Goal: Check status: Check status

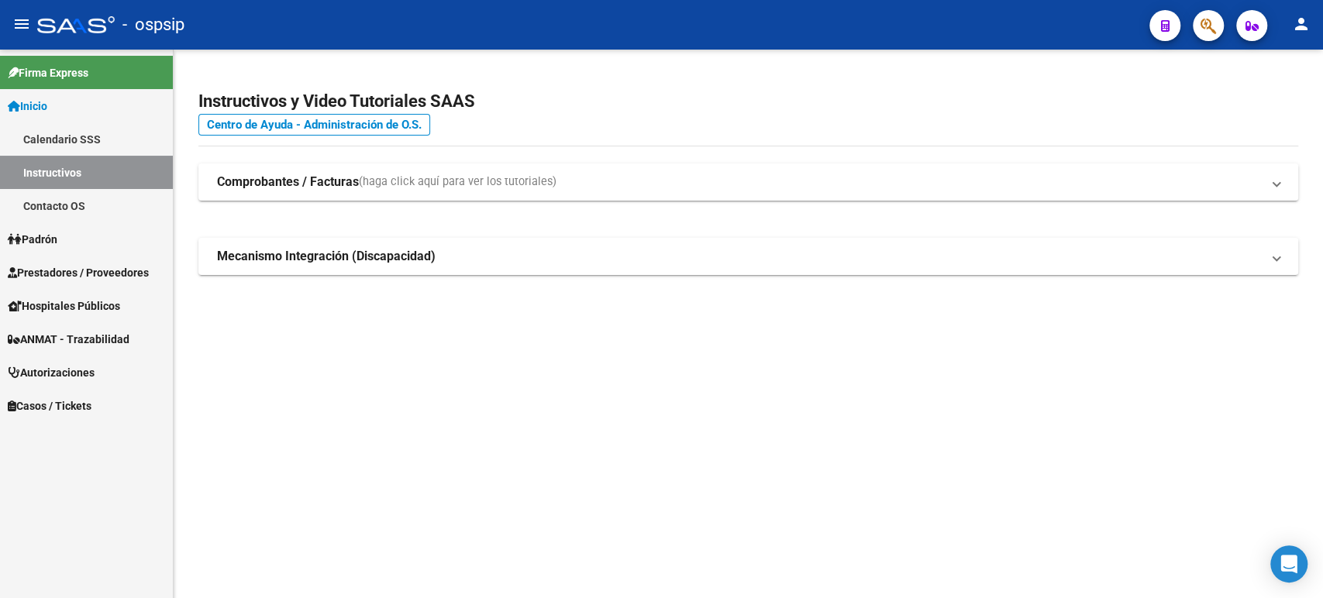
click at [88, 371] on span "Autorizaciones" at bounding box center [51, 372] width 87 height 17
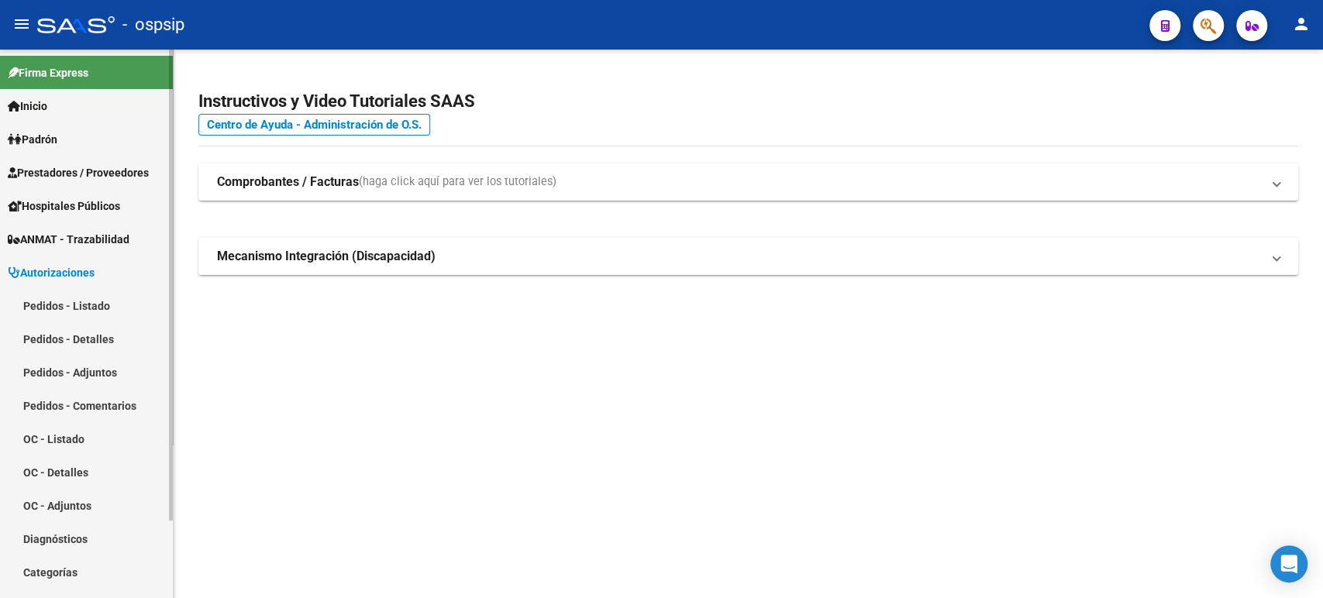
click at [93, 298] on link "Pedidos - Listado" at bounding box center [86, 305] width 173 height 33
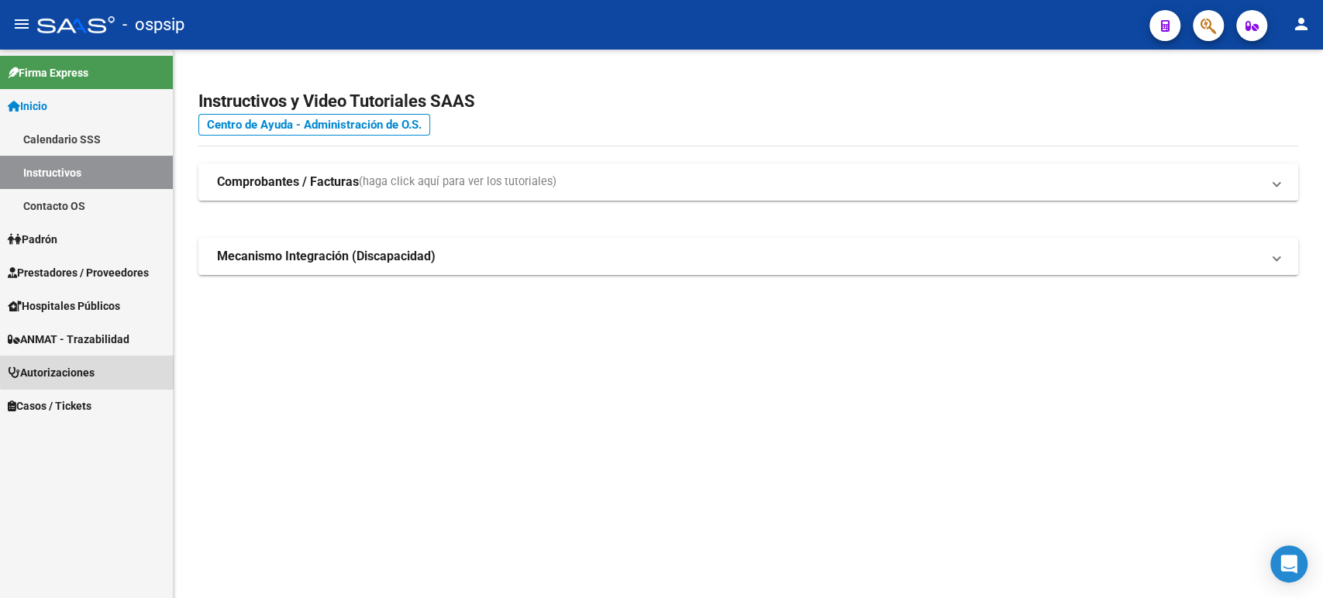
click at [87, 364] on span "Autorizaciones" at bounding box center [51, 372] width 87 height 17
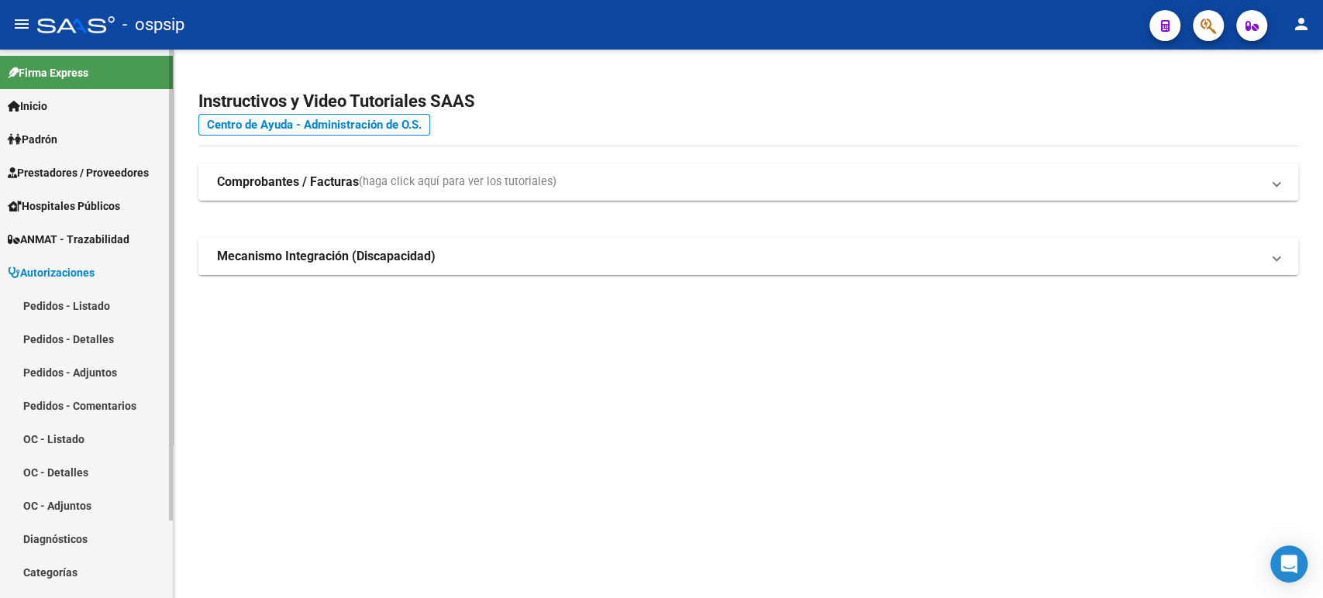
click at [97, 309] on link "Pedidos - Listado" at bounding box center [86, 305] width 173 height 33
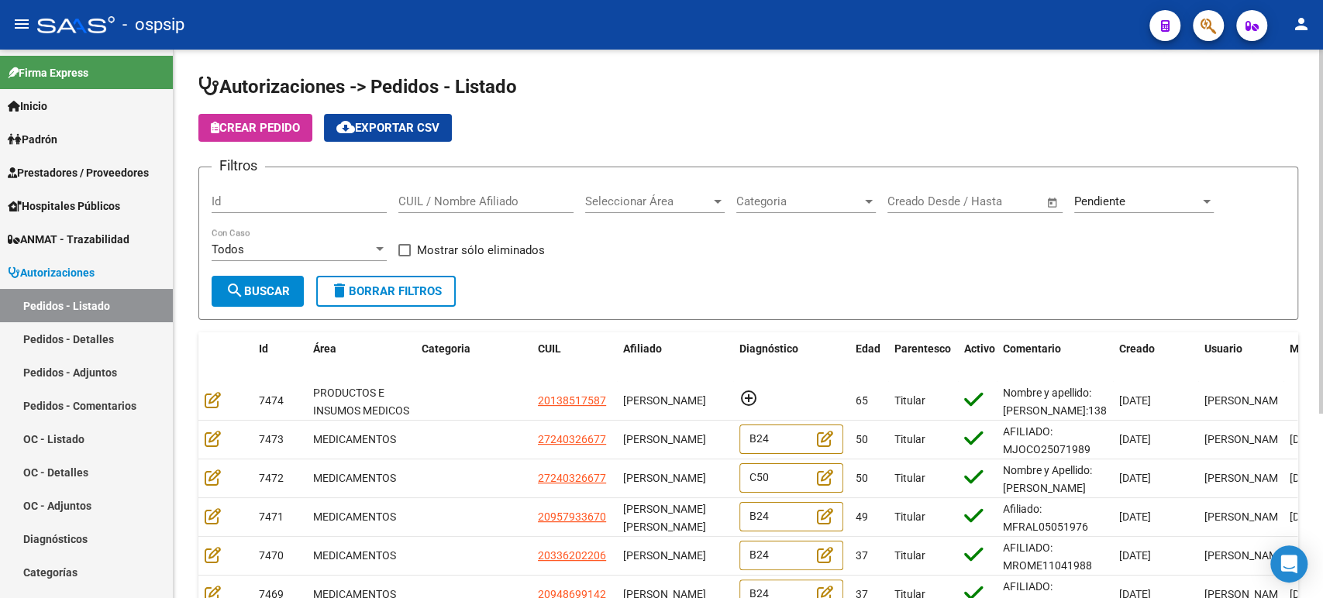
click at [488, 203] on input "CUIL / Nombre Afiliado" at bounding box center [485, 202] width 175 height 14
type input "g"
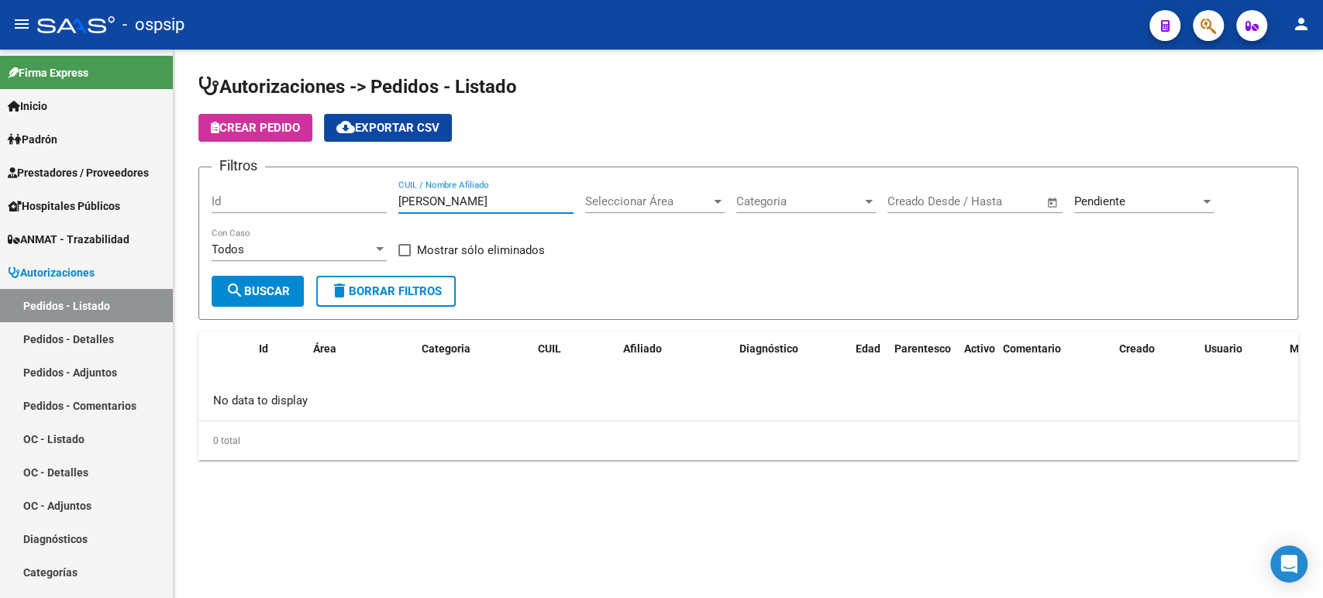
click at [1126, 208] on div "Pendiente" at bounding box center [1137, 202] width 126 height 14
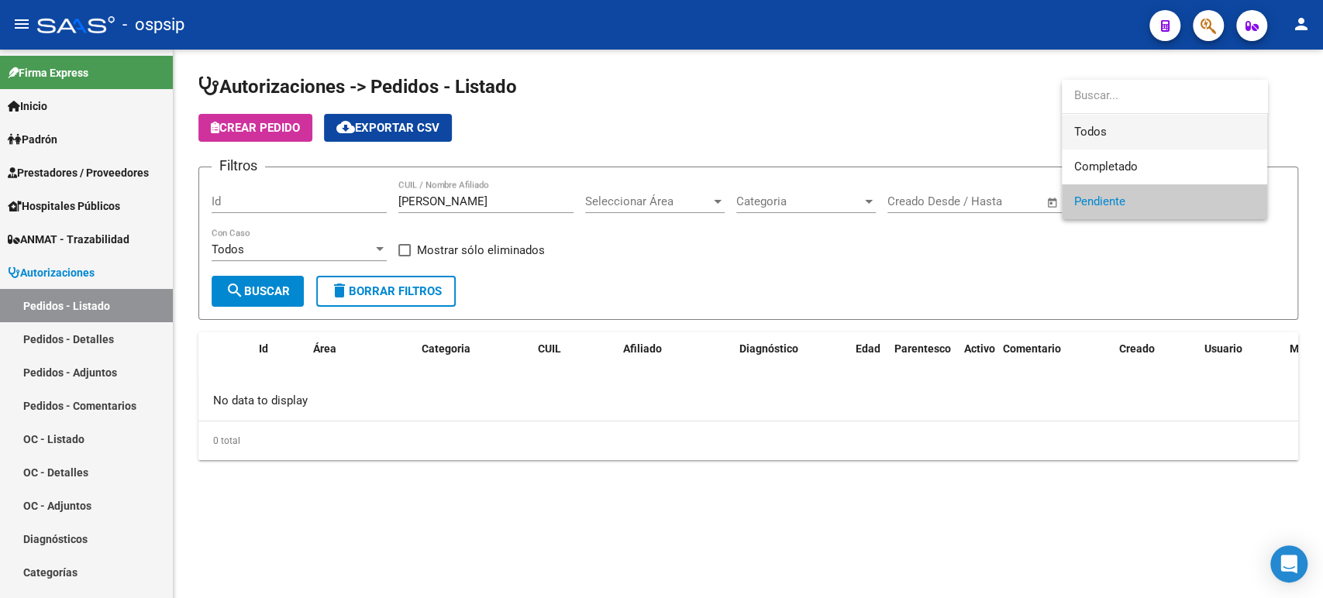
click at [1104, 137] on span "Todos" at bounding box center [1164, 132] width 181 height 35
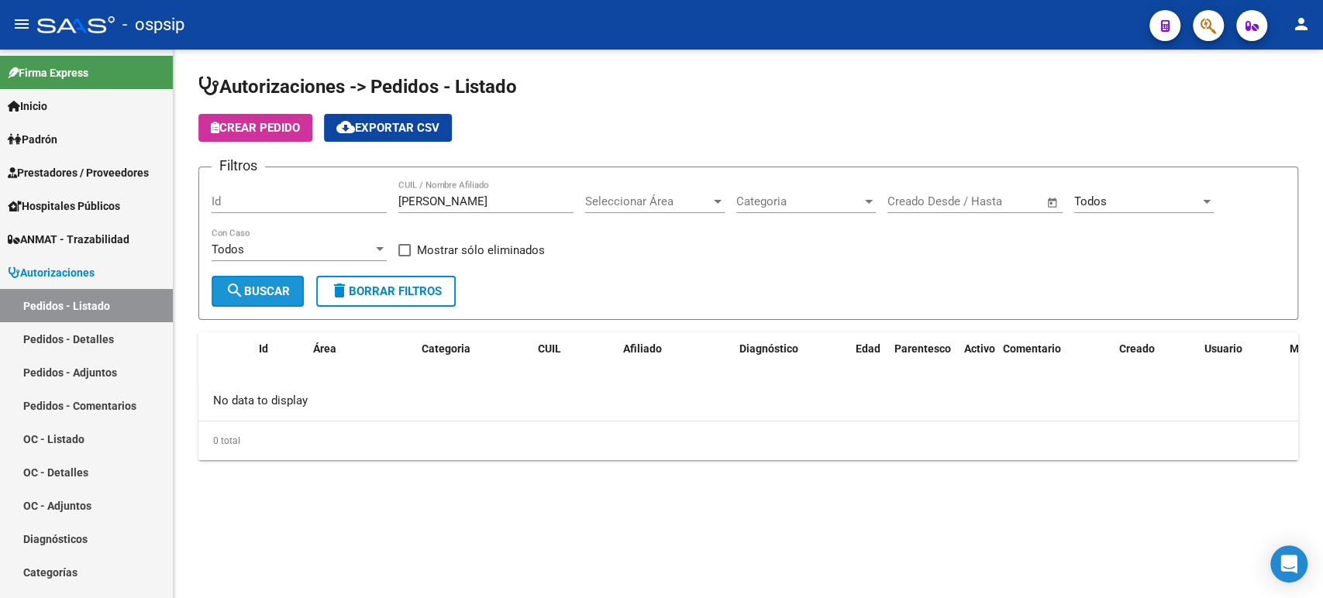
click at [251, 286] on span "search Buscar" at bounding box center [258, 291] width 64 height 14
drag, startPoint x: 504, startPoint y: 203, endPoint x: 229, endPoint y: 205, distance: 274.4
click at [229, 205] on div "Filtros Id [PERSON_NAME] CUIL / Nombre Afiliado Seleccionar Área Seleccionar Ár…" at bounding box center [749, 228] width 1074 height 96
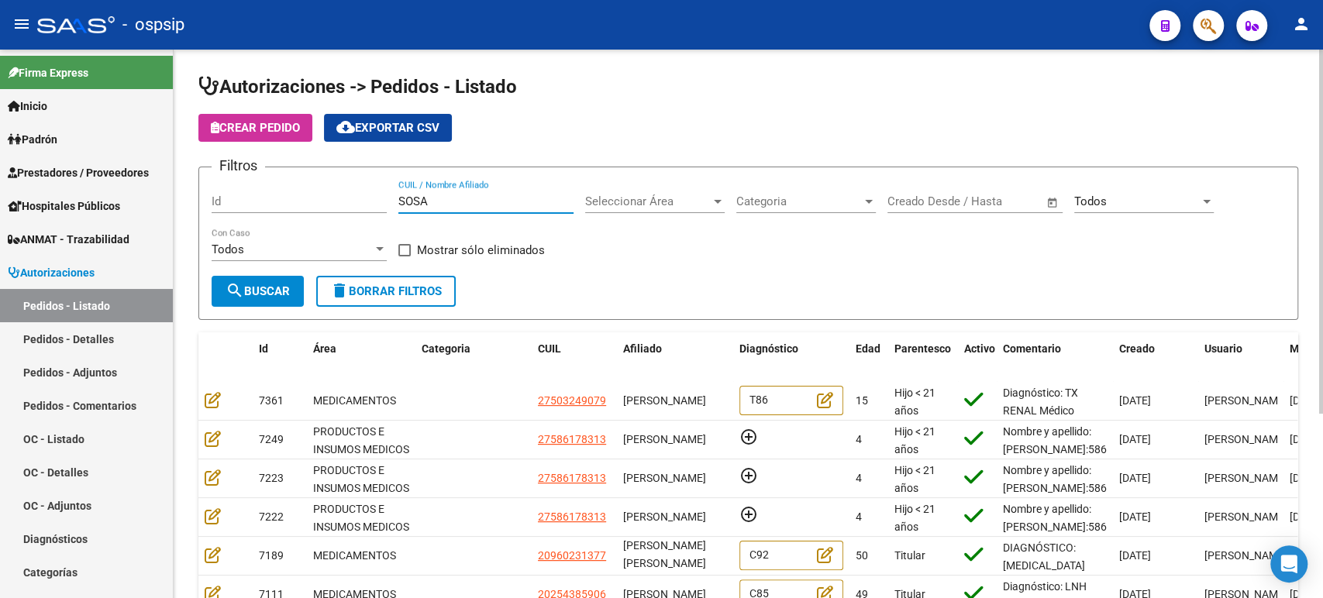
click at [464, 207] on input "SOSA" at bounding box center [485, 202] width 175 height 14
drag, startPoint x: 464, startPoint y: 207, endPoint x: 325, endPoint y: 199, distance: 139.0
click at [331, 203] on div "Filtros Id [PERSON_NAME] CUIL / Nombre Afiliado Seleccionar Área Seleccionar Ár…" at bounding box center [749, 228] width 1074 height 96
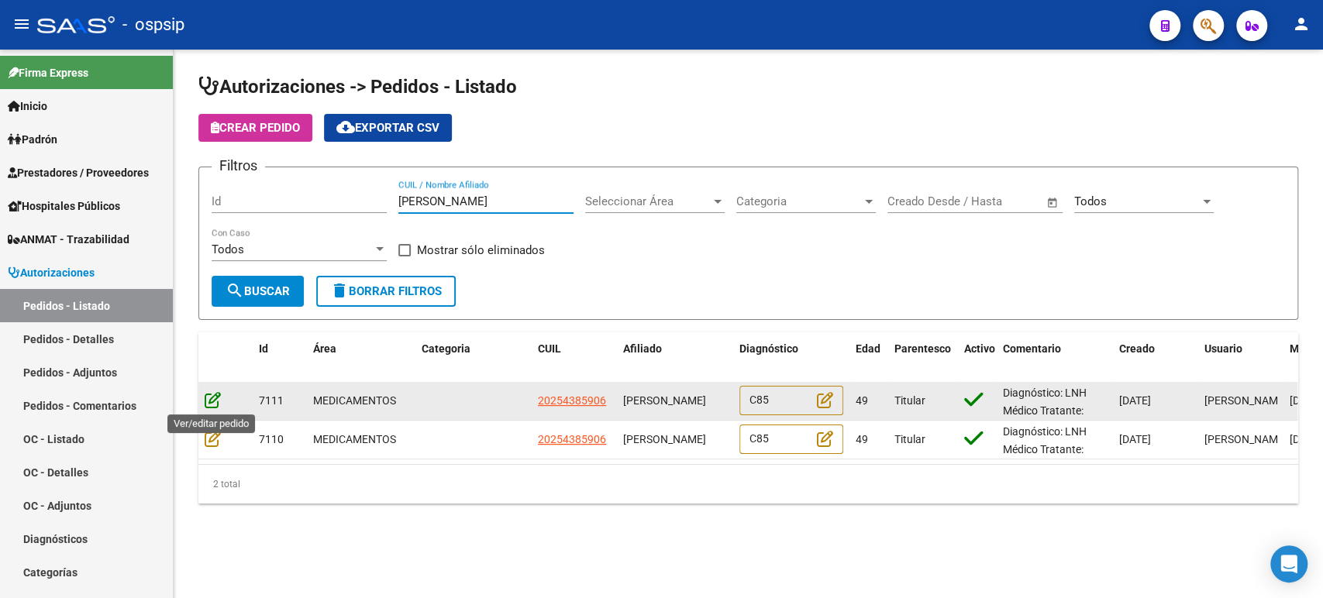
type input "[PERSON_NAME]"
click at [213, 398] on icon at bounding box center [213, 399] width 16 height 17
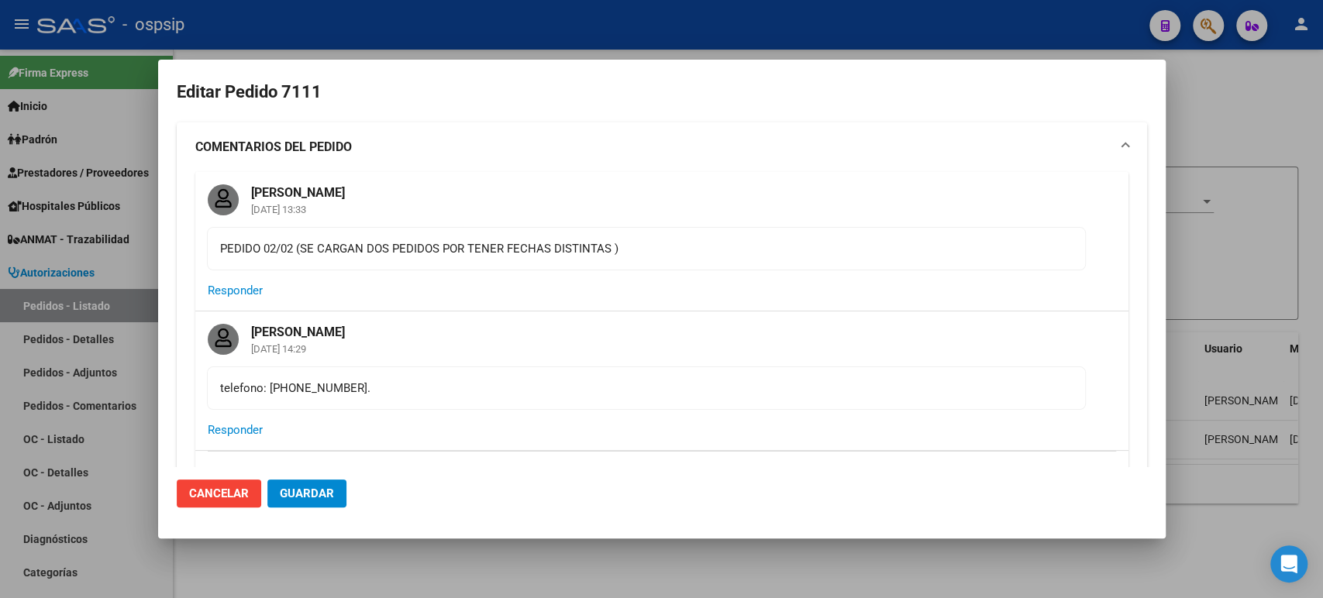
type input "[GEOGRAPHIC_DATA], [STREET_ADDRESS]"
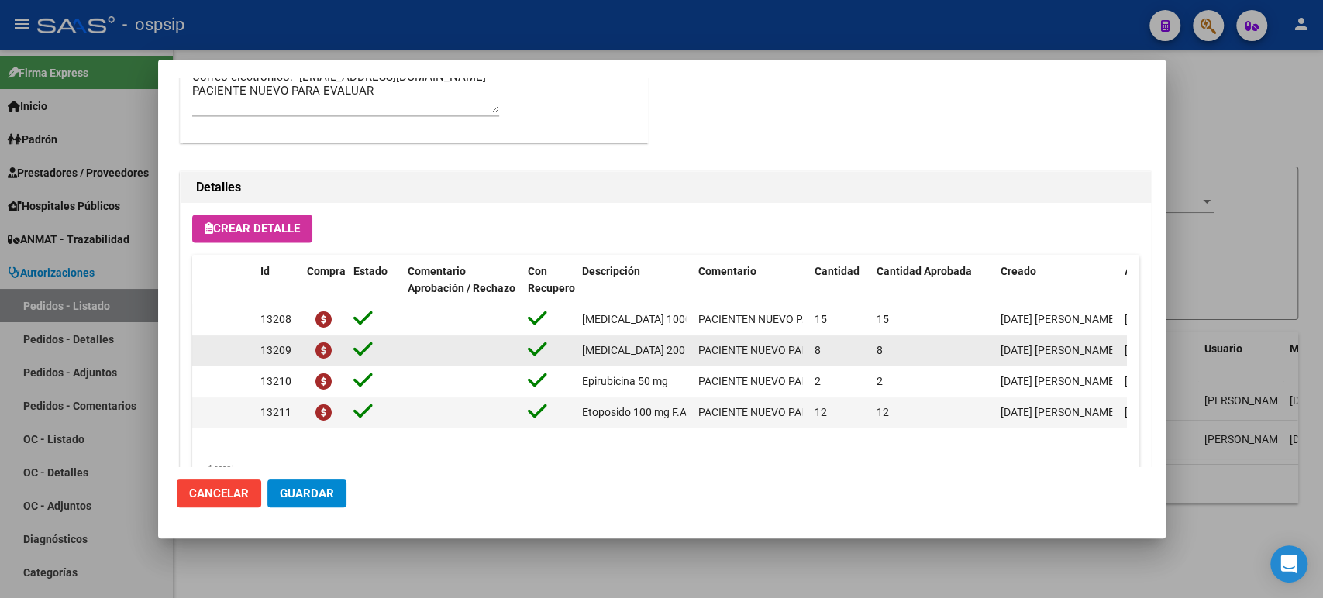
scroll to position [1545, 0]
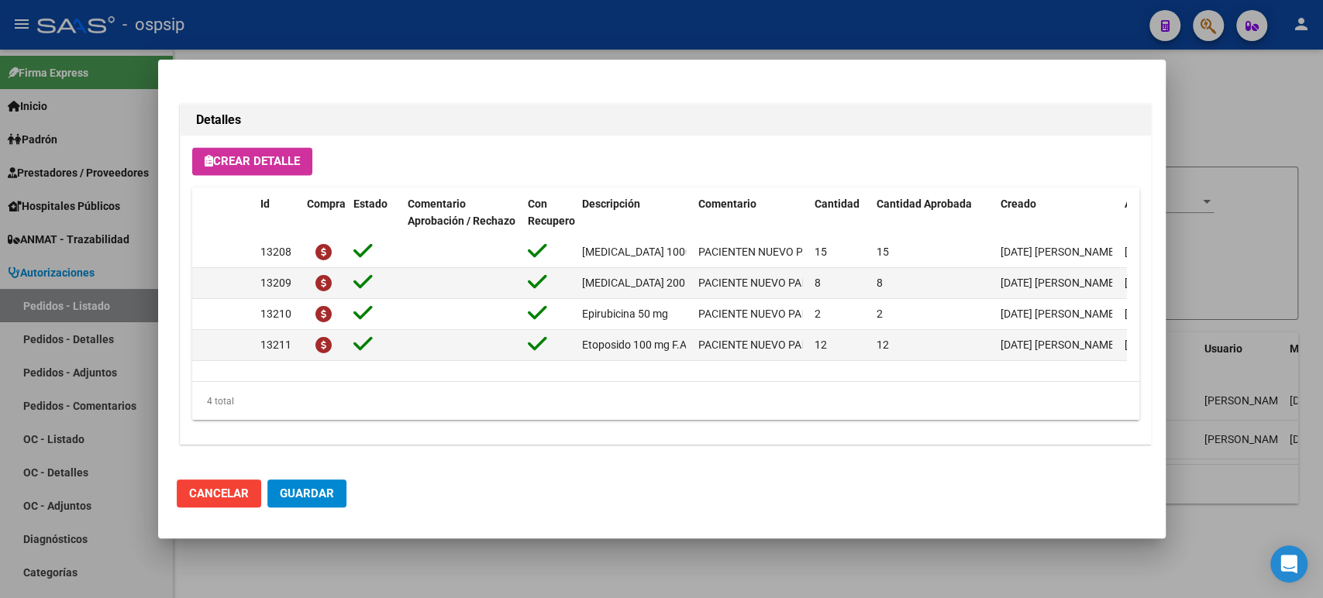
click at [1212, 98] on div at bounding box center [661, 299] width 1323 height 598
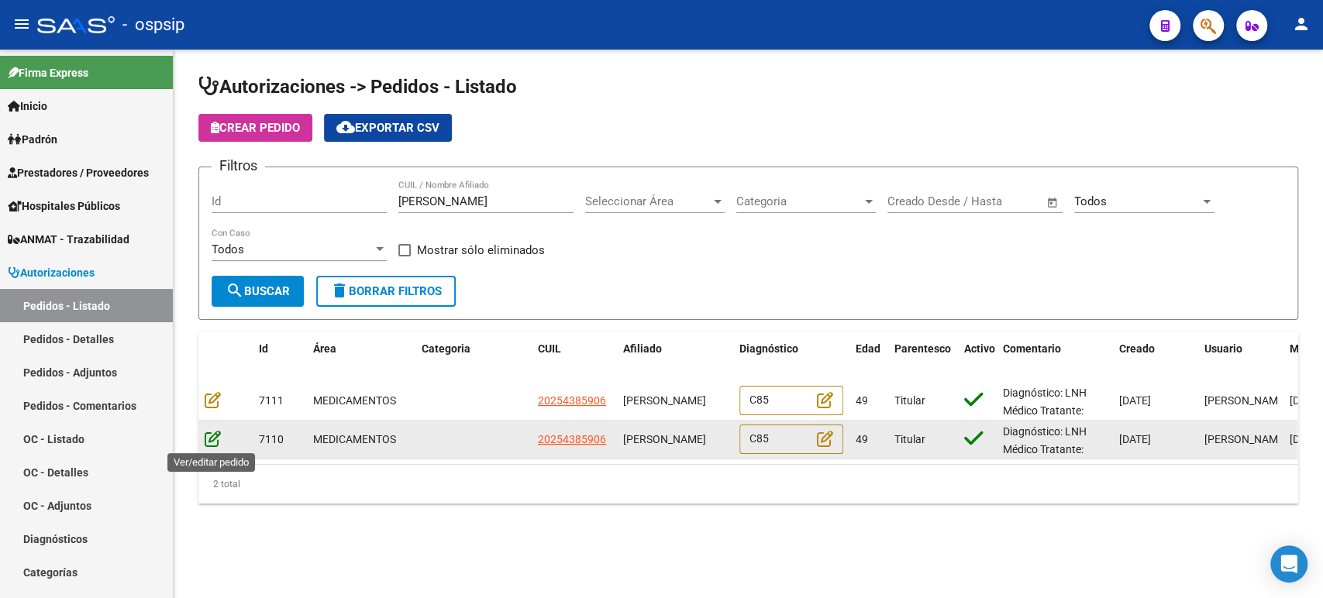
click at [217, 437] on icon at bounding box center [213, 438] width 16 height 17
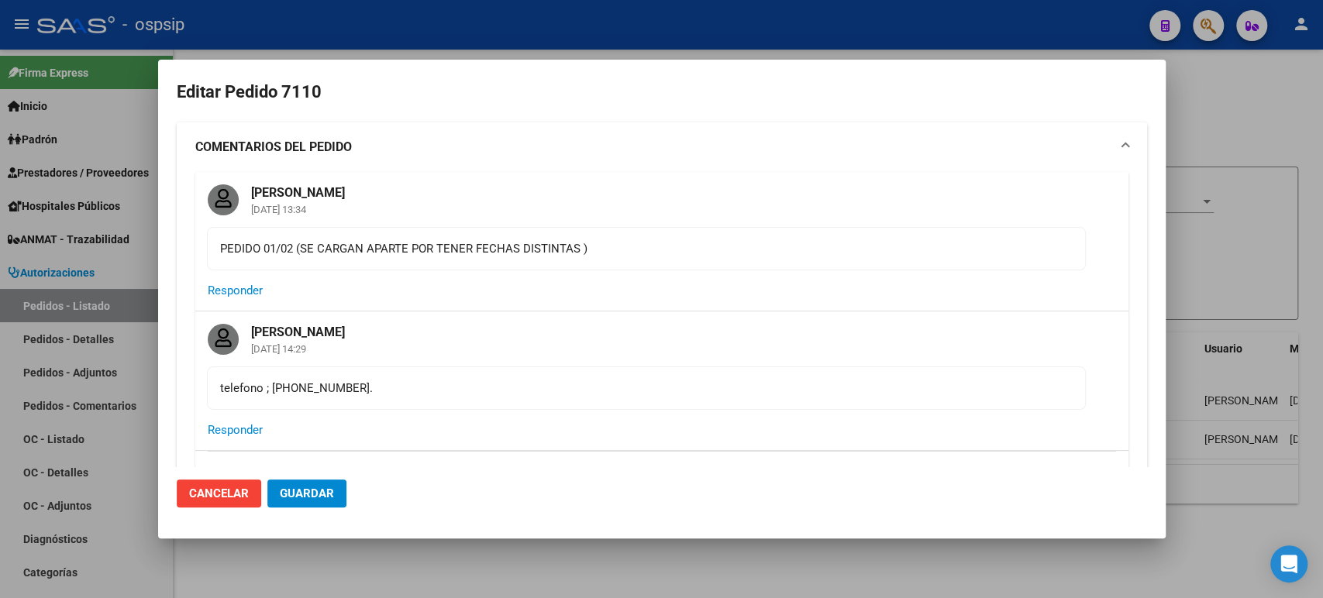
type input "[GEOGRAPHIC_DATA], [STREET_ADDRESS]"
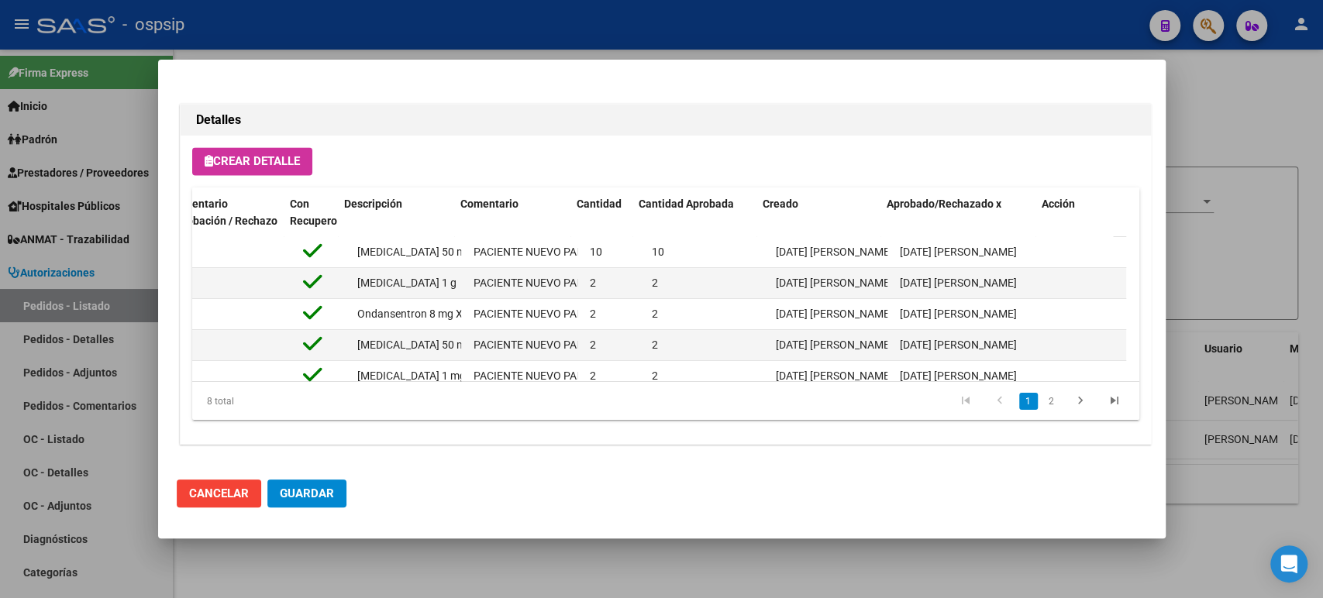
scroll to position [0, 2]
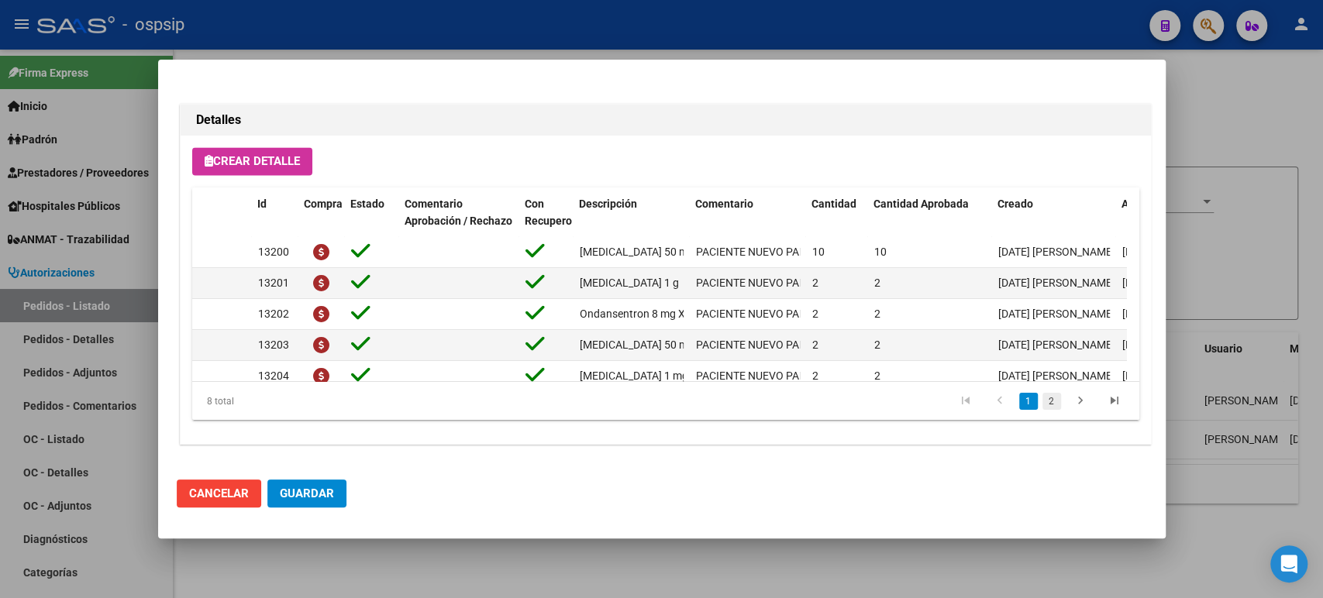
click at [1043, 399] on link "2" at bounding box center [1052, 401] width 19 height 17
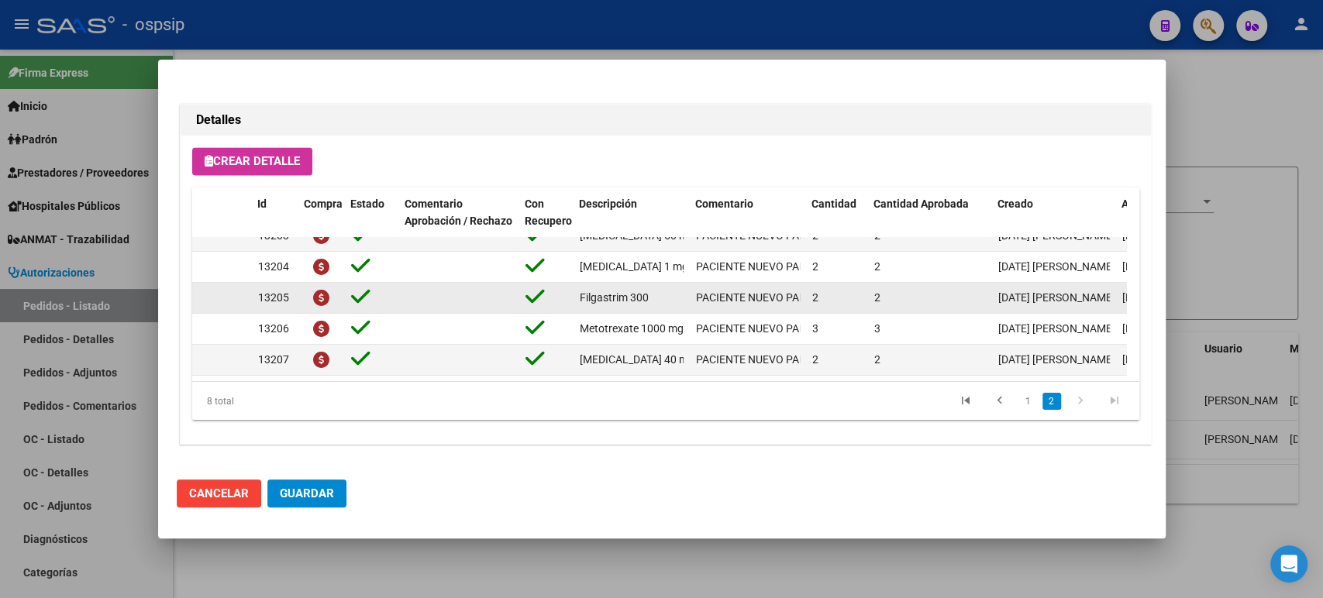
drag, startPoint x: 688, startPoint y: 277, endPoint x: 912, endPoint y: 280, distance: 223.3
click at [912, 283] on div "13205 Filgastrim 300 PACIENTE NUEVO PARA EVALUAR 2 2 [DATE] [PERSON_NAME] [DATE…" at bounding box center [769, 298] width 1159 height 31
drag, startPoint x: 694, startPoint y: 284, endPoint x: 720, endPoint y: 284, distance: 26.4
click at [720, 284] on div "13205 Filgastrim 300 PACIENTE NUEVO PARA EVALUAR 2 2 [DATE] [PERSON_NAME] [DATE…" at bounding box center [769, 298] width 1159 height 31
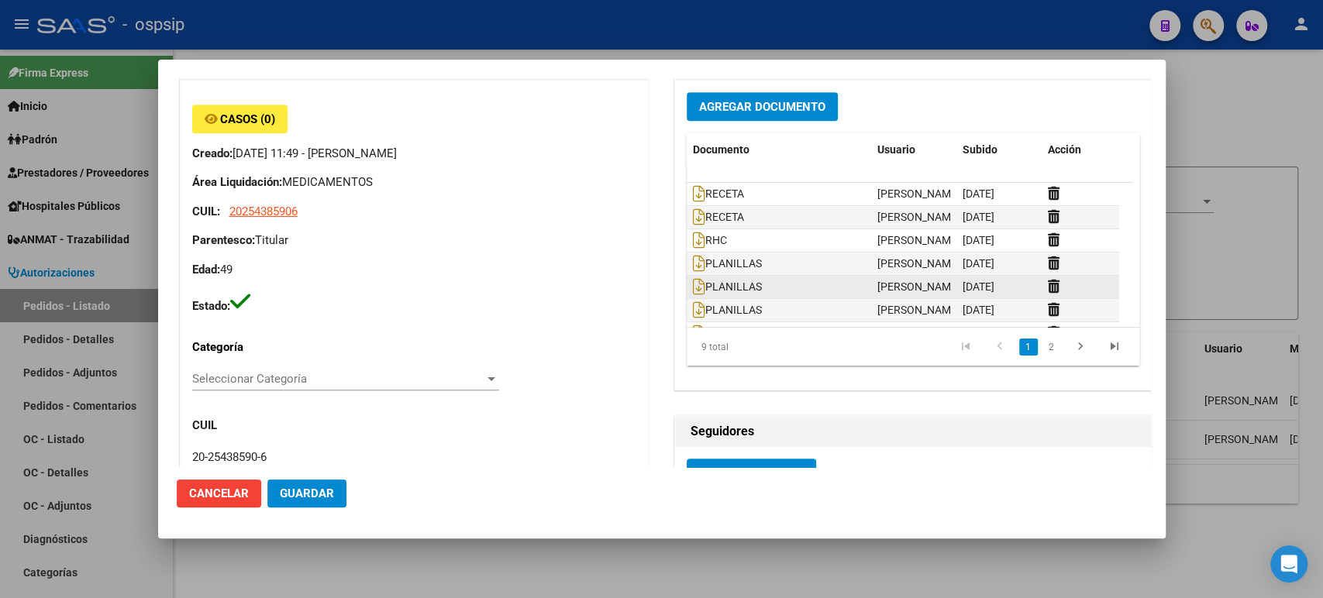
scroll to position [70, 0]
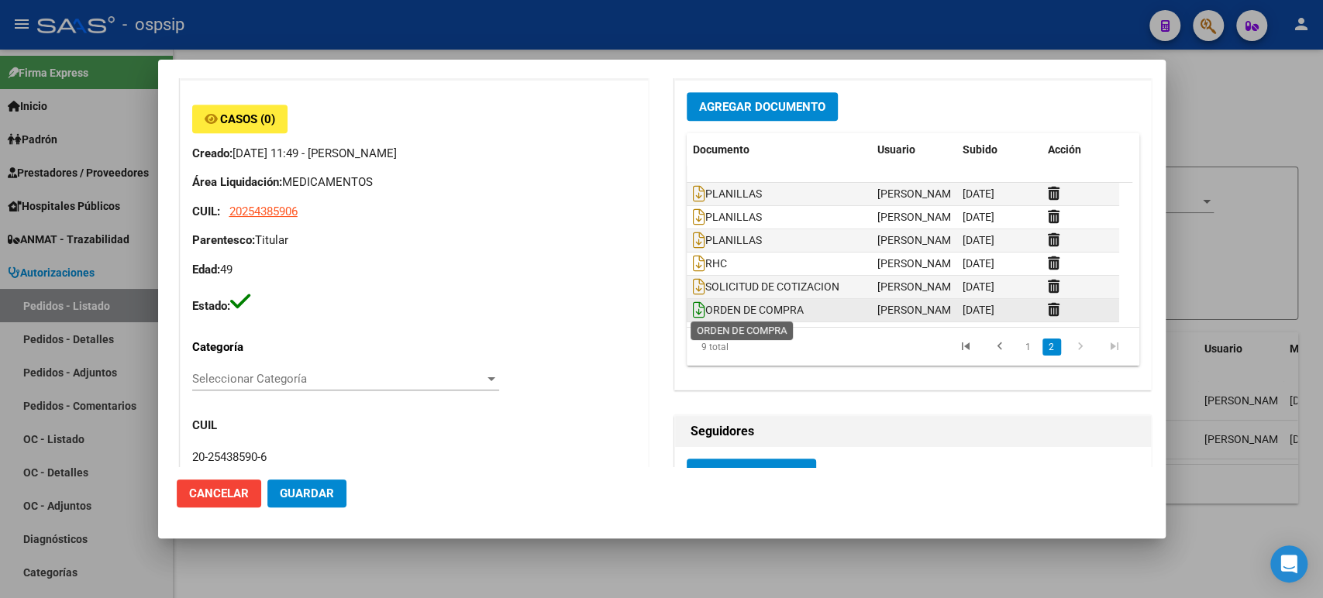
click at [693, 307] on icon at bounding box center [699, 310] width 12 height 17
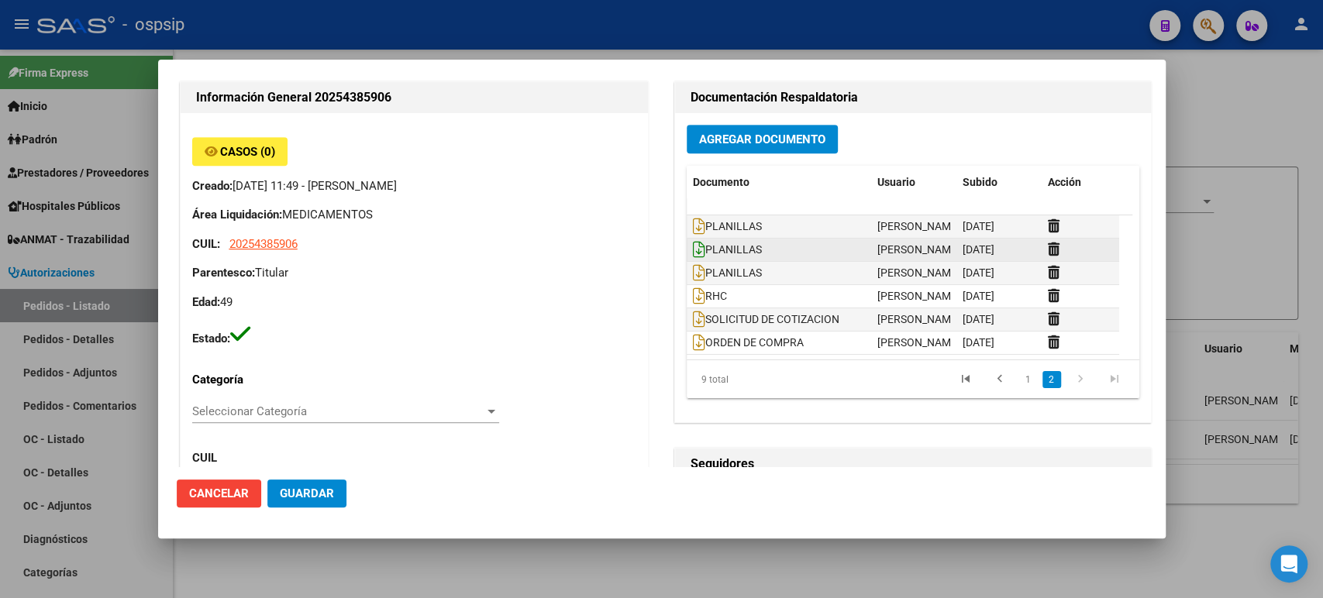
scroll to position [512, 0]
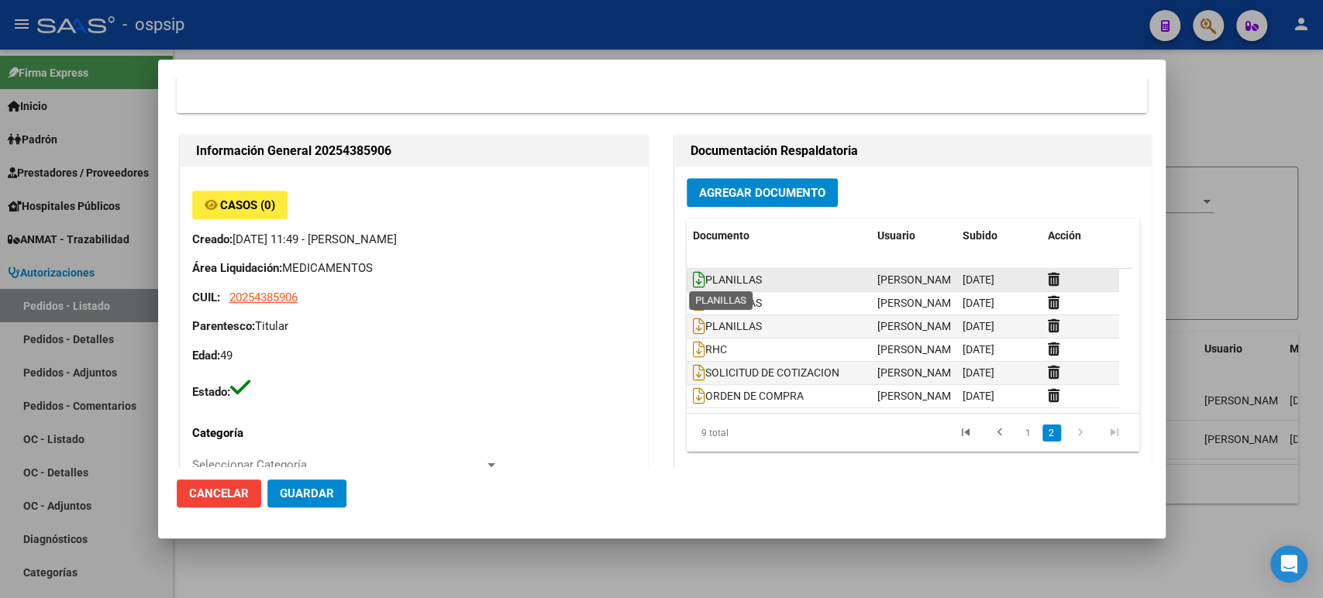
click at [693, 282] on icon at bounding box center [699, 279] width 12 height 17
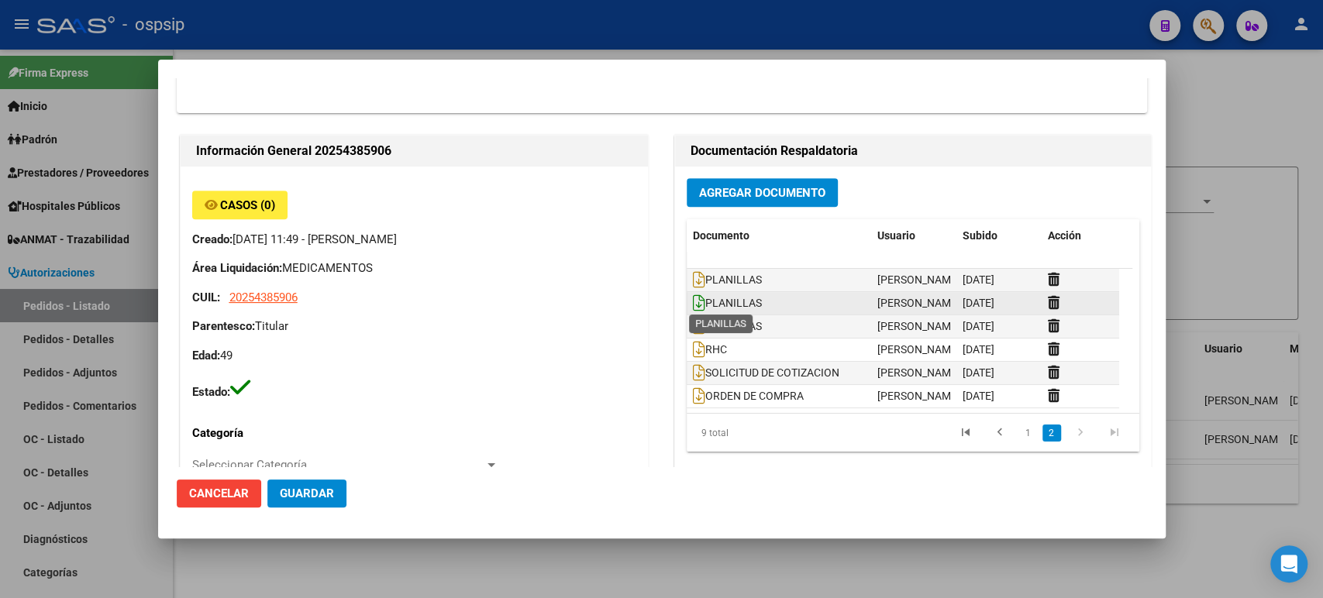
click at [693, 302] on icon at bounding box center [699, 303] width 12 height 17
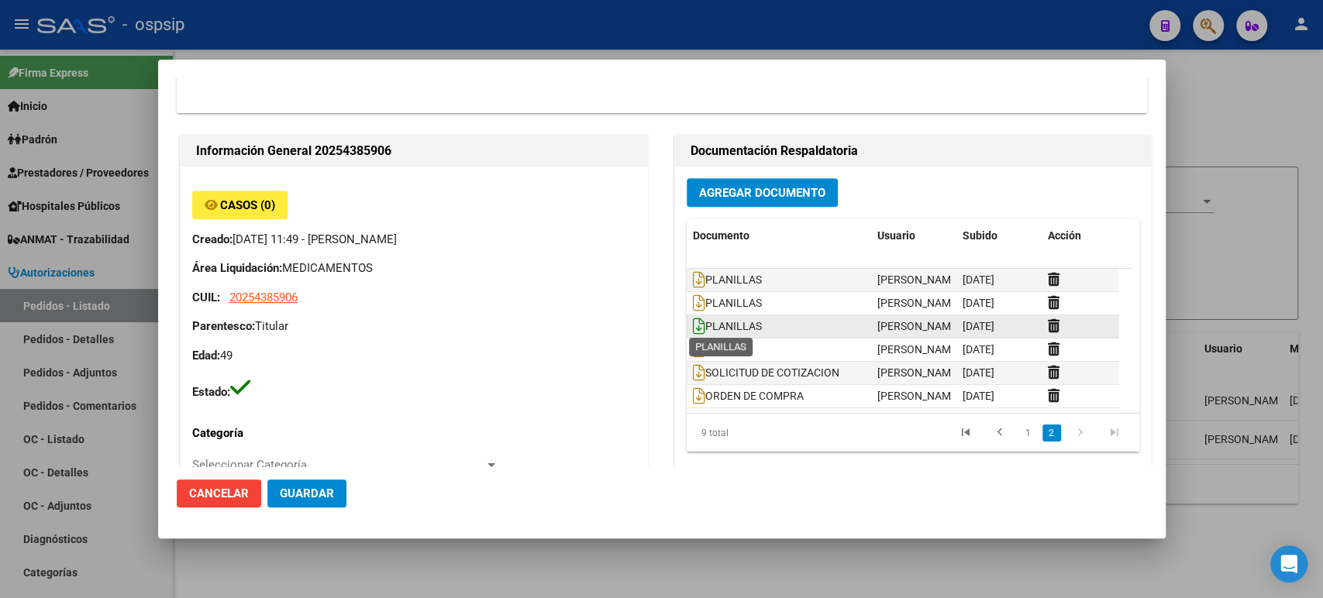
click at [695, 326] on icon at bounding box center [699, 326] width 12 height 17
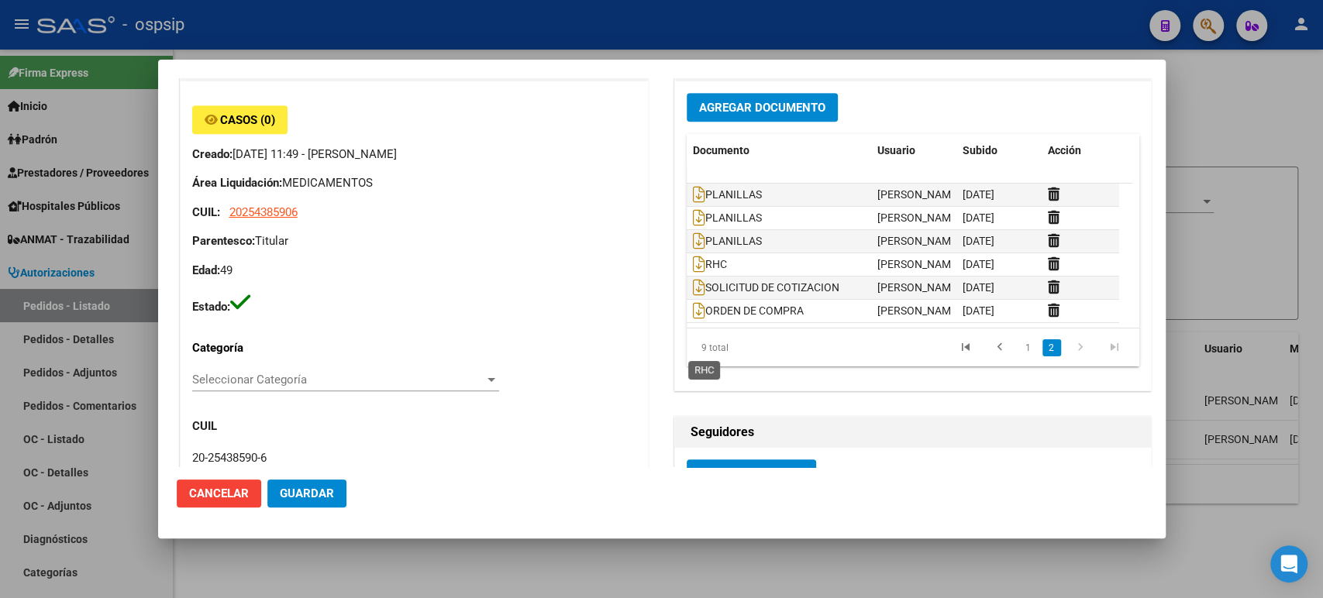
scroll to position [598, 0]
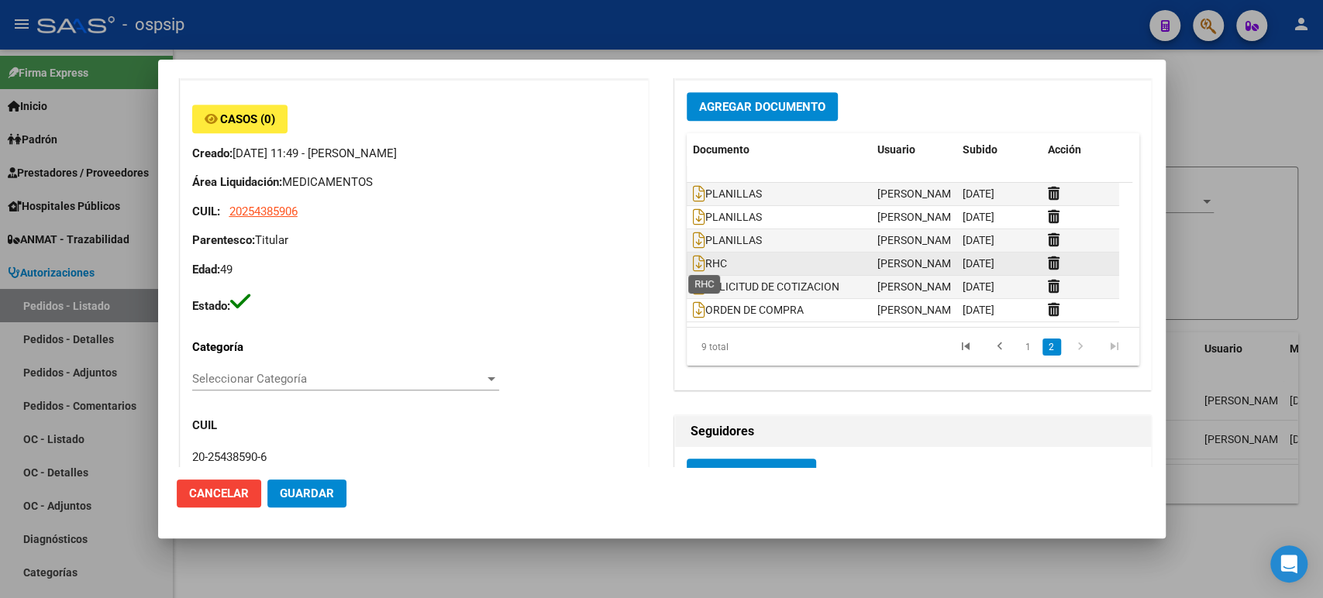
click at [698, 259] on span "RHC" at bounding box center [710, 263] width 34 height 12
click at [693, 256] on icon at bounding box center [699, 263] width 12 height 17
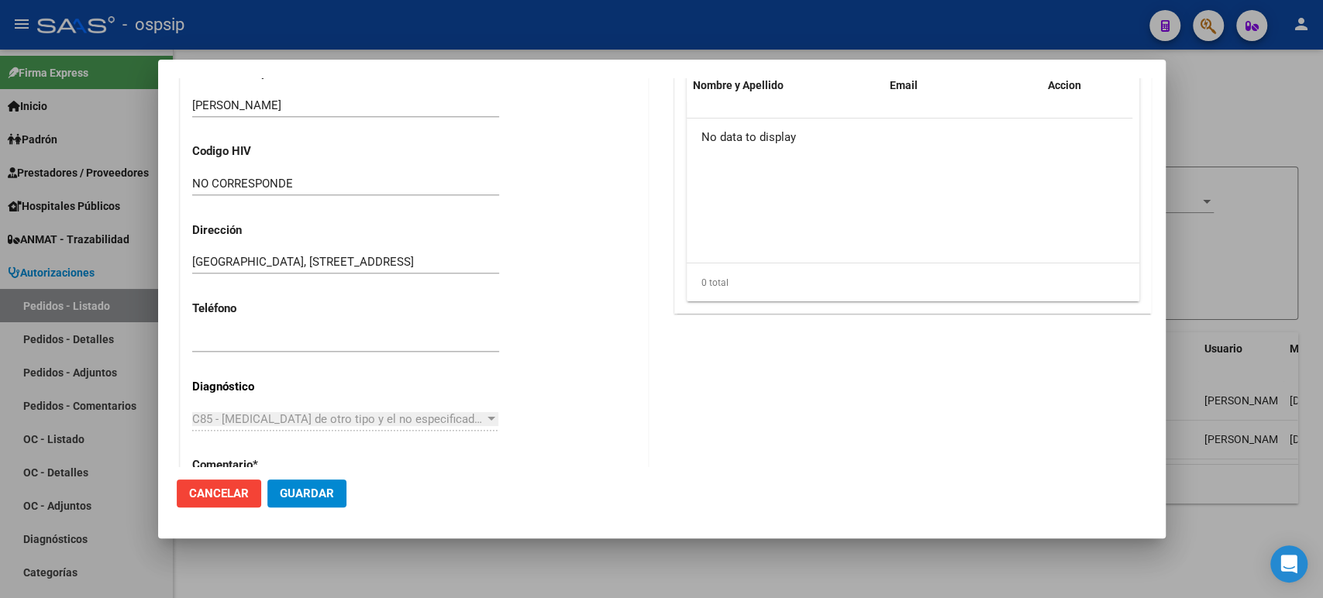
scroll to position [512, 0]
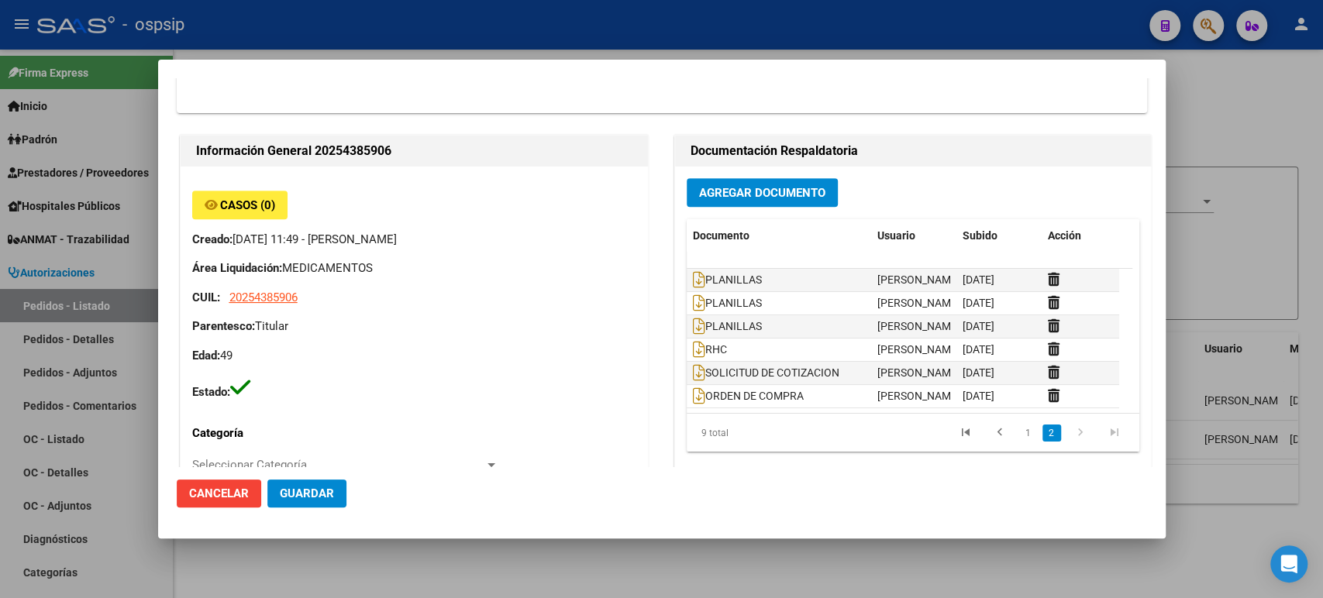
click at [1299, 273] on div at bounding box center [661, 299] width 1323 height 598
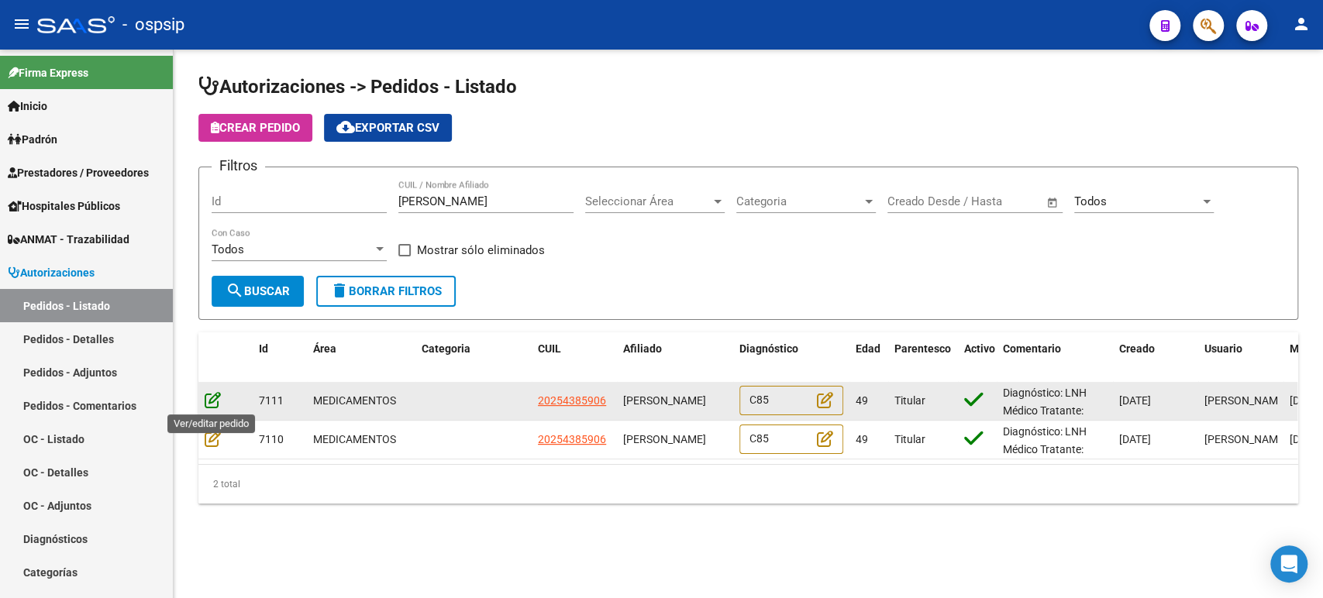
click at [214, 399] on icon at bounding box center [213, 399] width 16 height 17
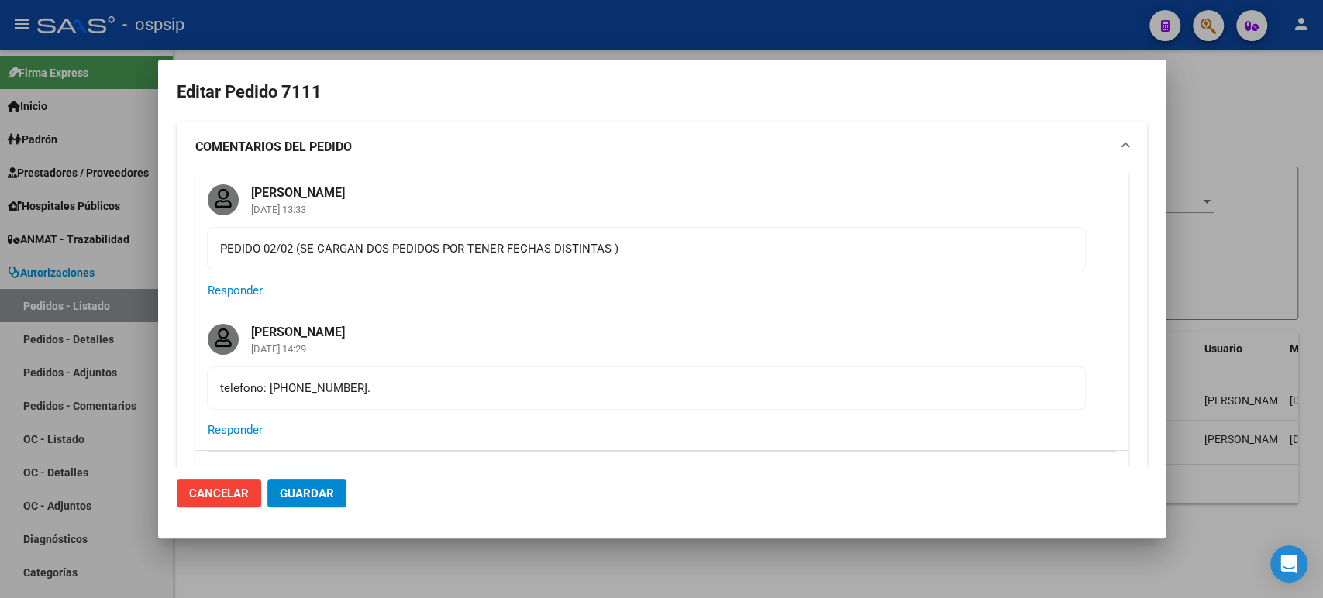
type input "[GEOGRAPHIC_DATA], [STREET_ADDRESS]"
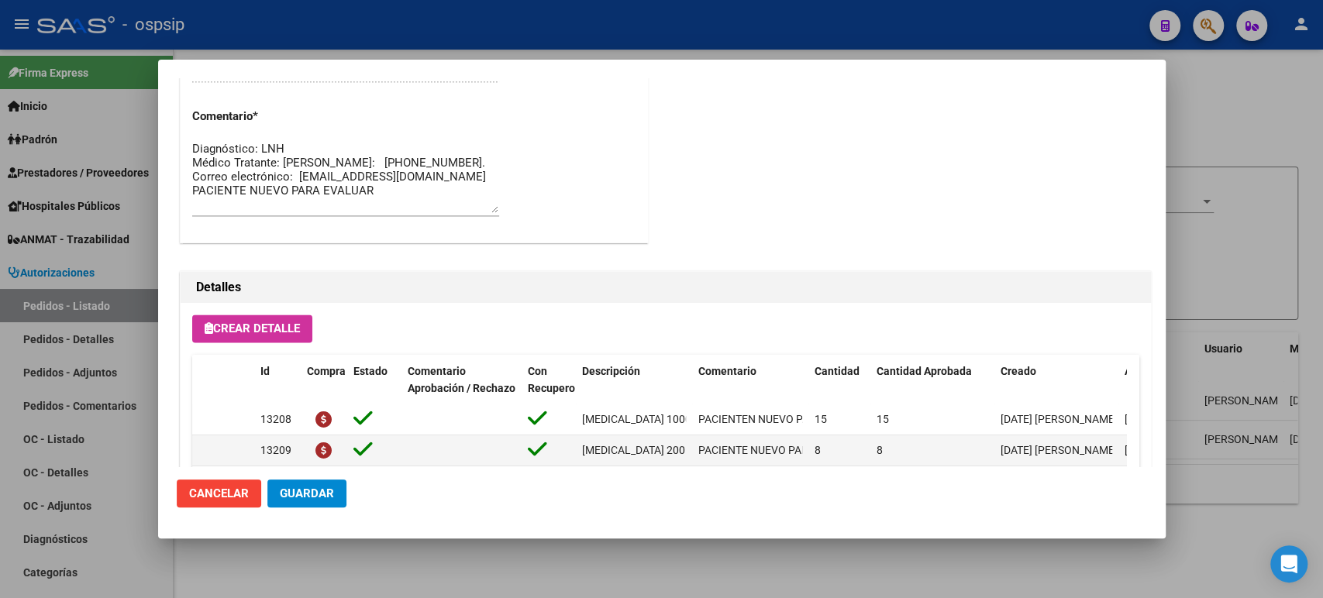
scroll to position [1545, 0]
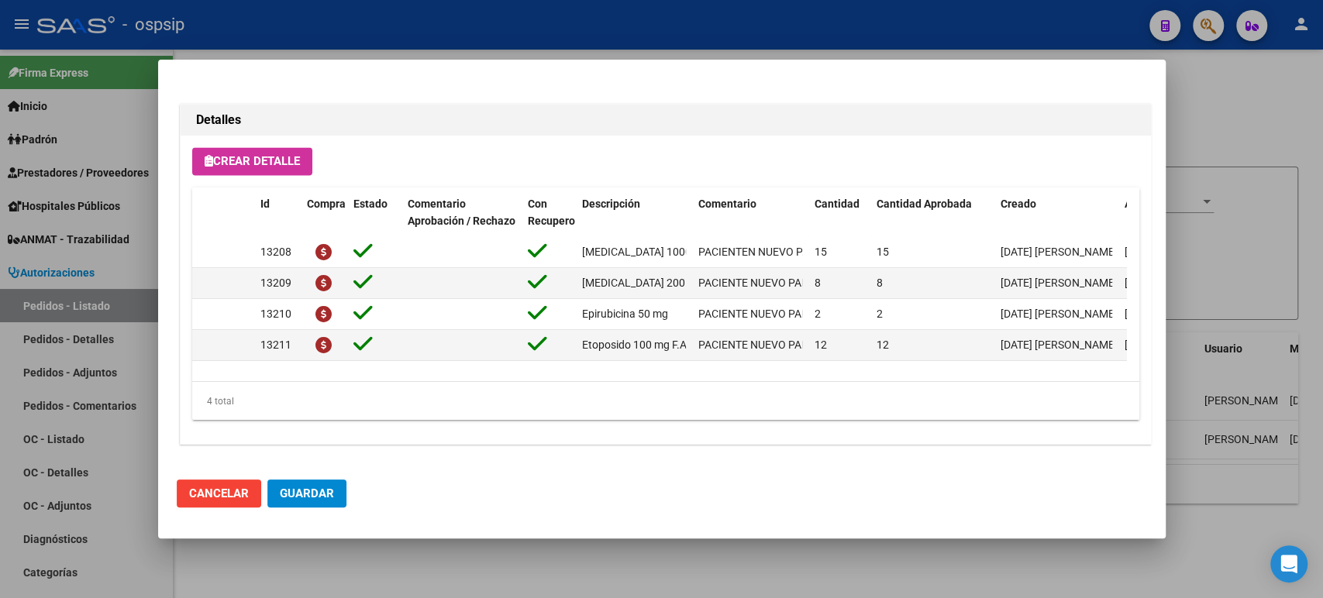
click at [1284, 301] on div at bounding box center [661, 299] width 1323 height 598
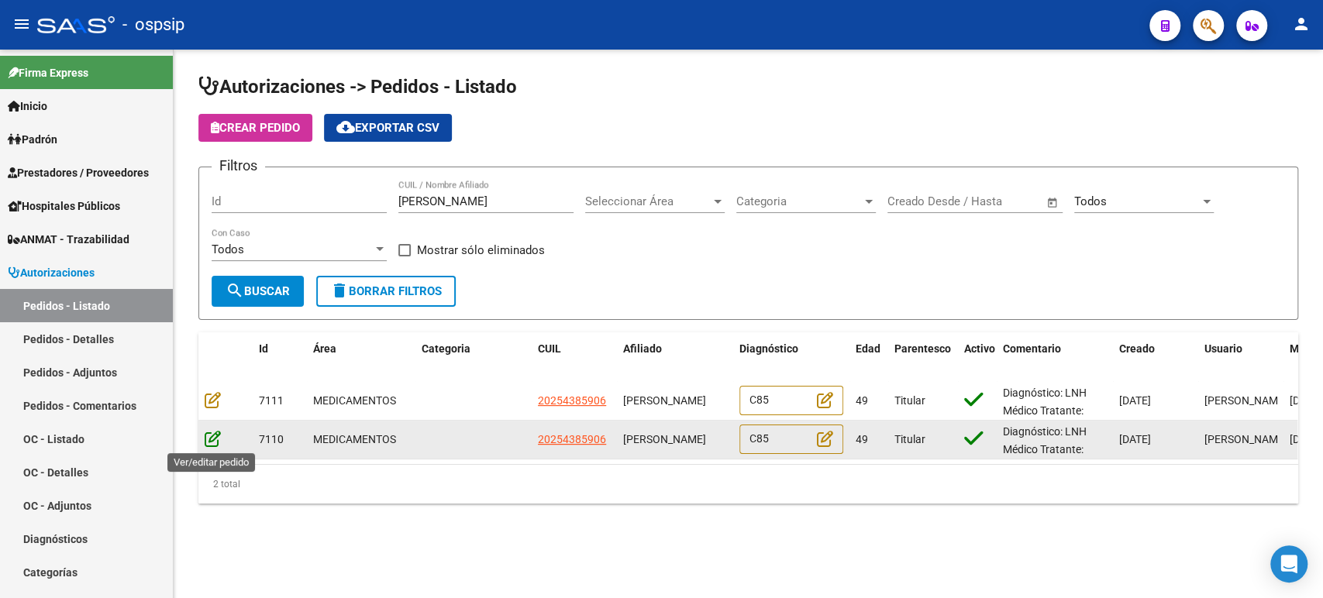
click at [215, 443] on icon at bounding box center [213, 438] width 16 height 17
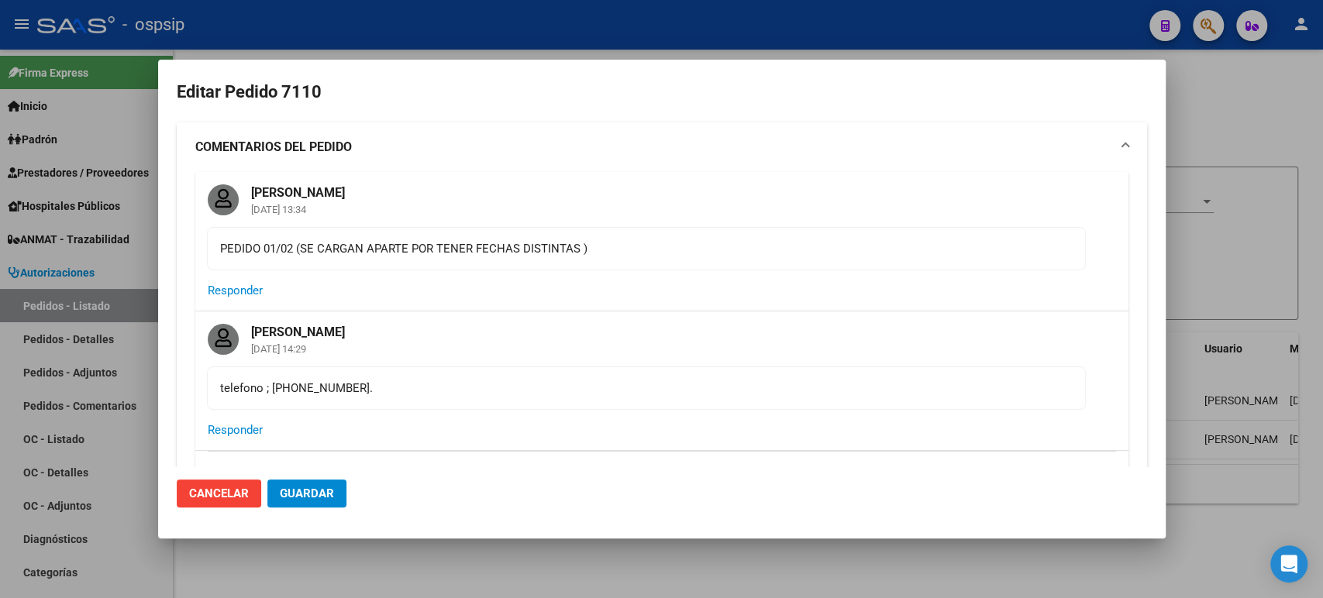
type input "[GEOGRAPHIC_DATA], [STREET_ADDRESS]"
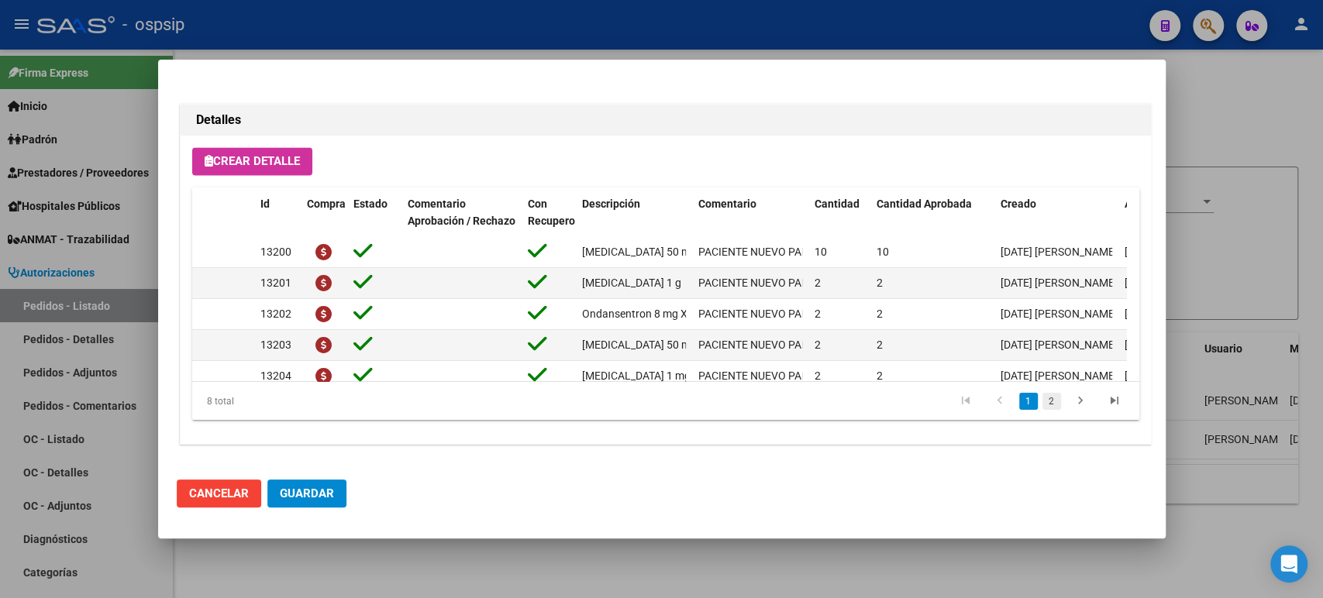
click at [1043, 402] on link "2" at bounding box center [1052, 401] width 19 height 17
